Goal: Navigation & Orientation: Find specific page/section

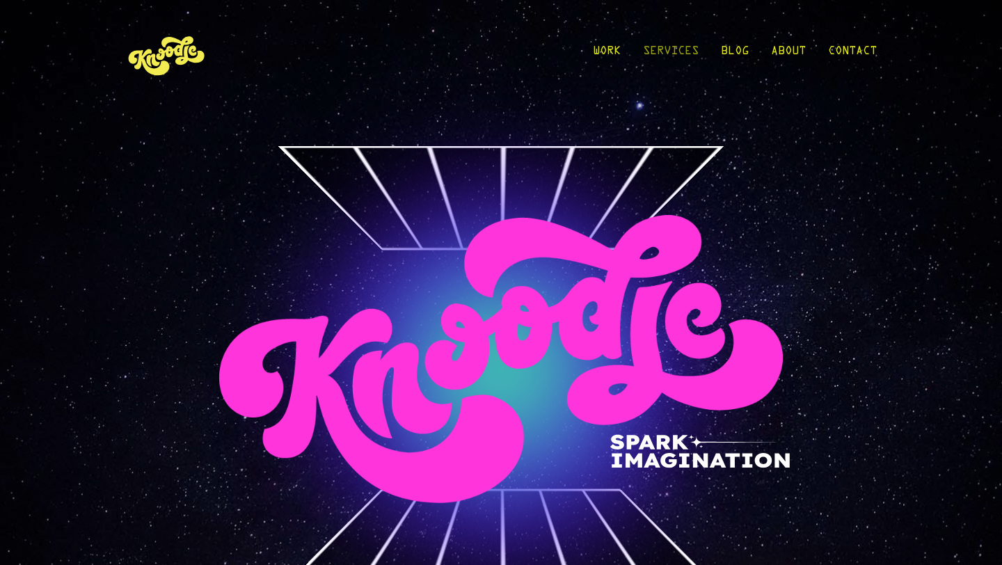
click at [683, 55] on link "Services" at bounding box center [671, 54] width 56 height 65
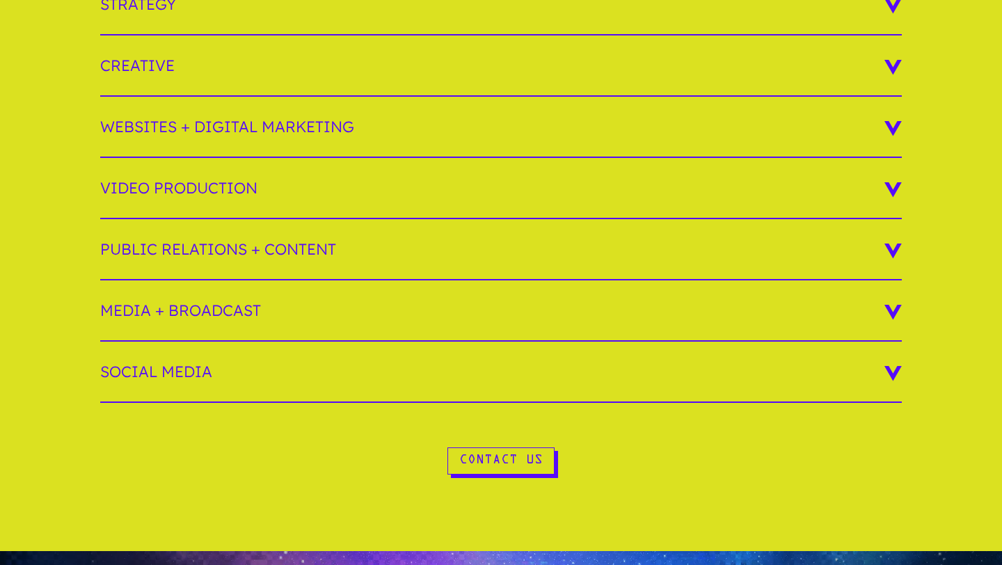
scroll to position [455, 0]
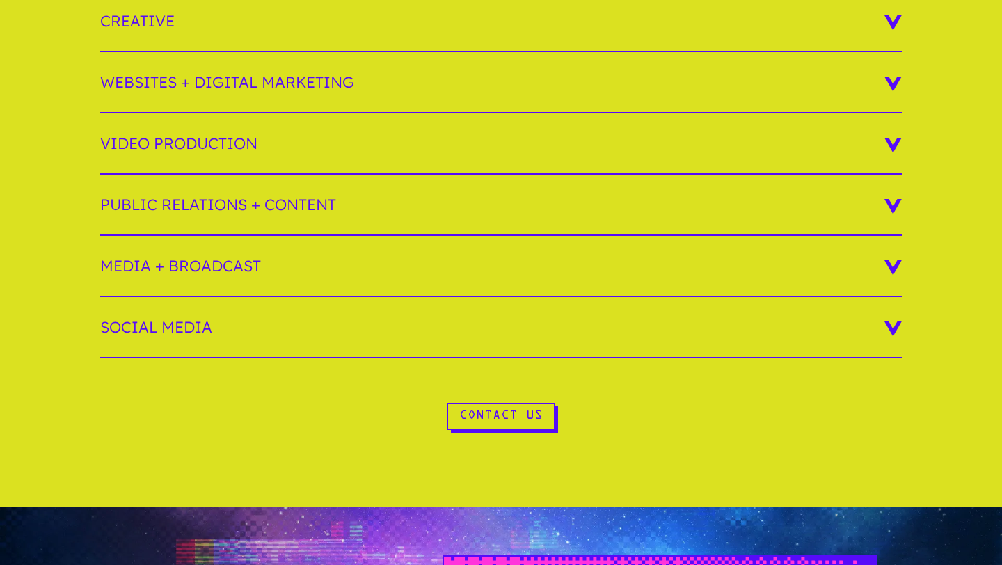
click at [643, 92] on h3 "Websites + Digital Marketing" at bounding box center [501, 82] width 802 height 61
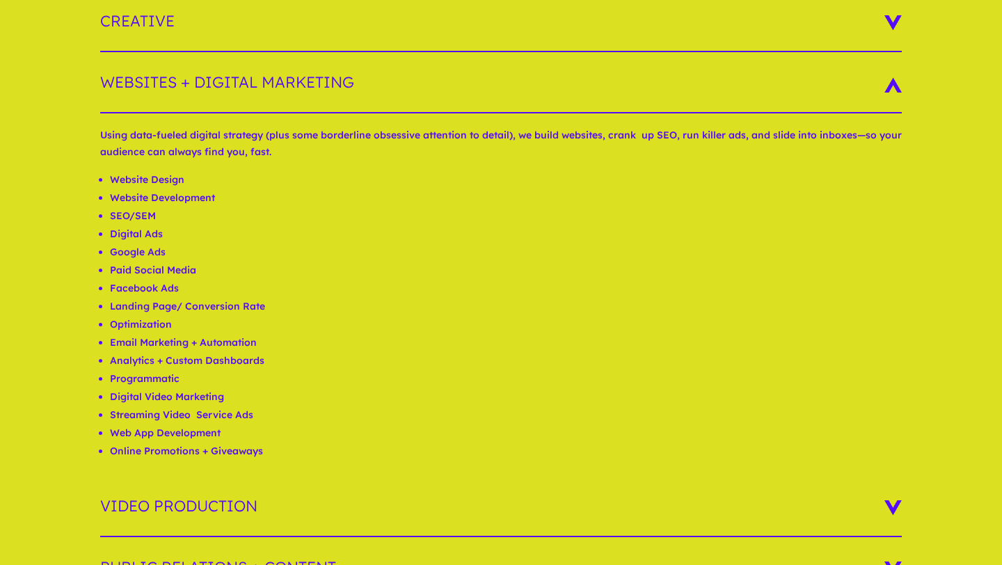
click at [643, 92] on h3 "Websites + Digital Marketing" at bounding box center [501, 82] width 802 height 61
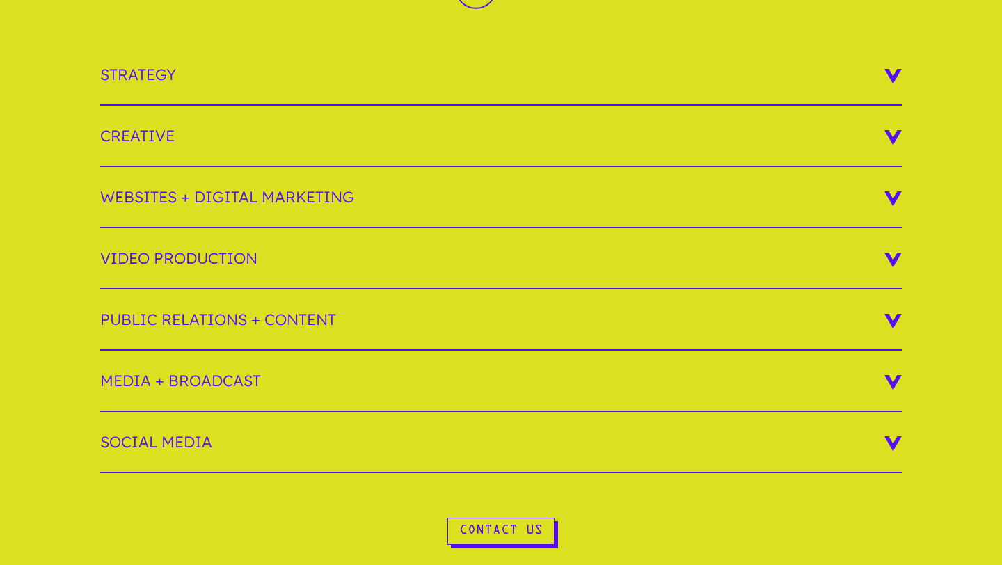
scroll to position [0, 0]
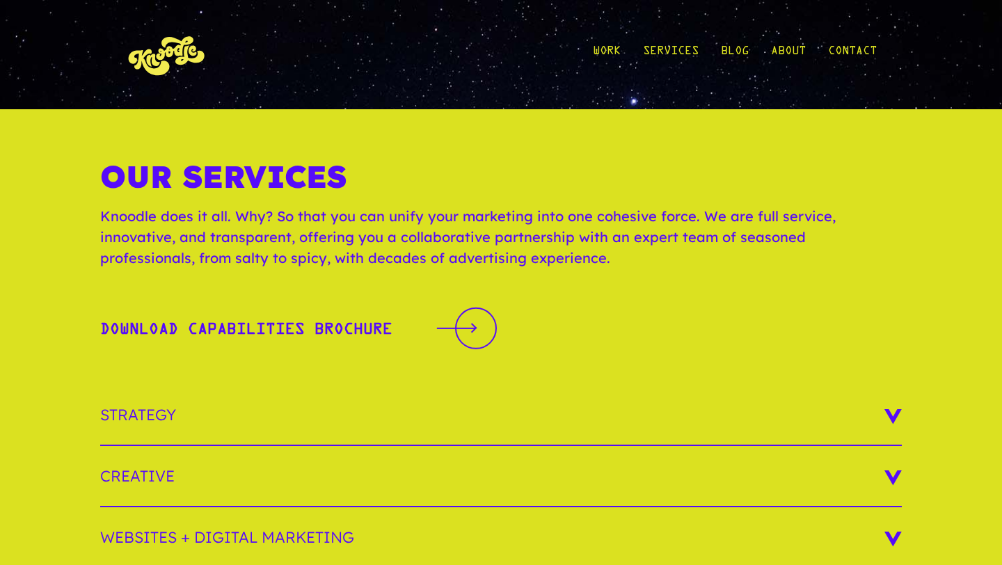
click at [170, 74] on img at bounding box center [166, 54] width 83 height 65
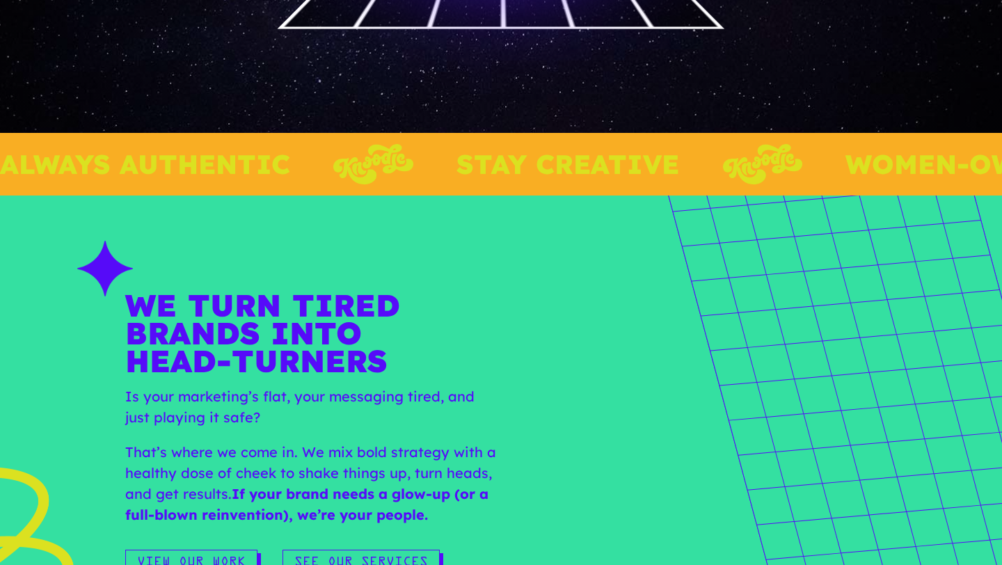
scroll to position [873, 0]
